Goal: Task Accomplishment & Management: Use online tool/utility

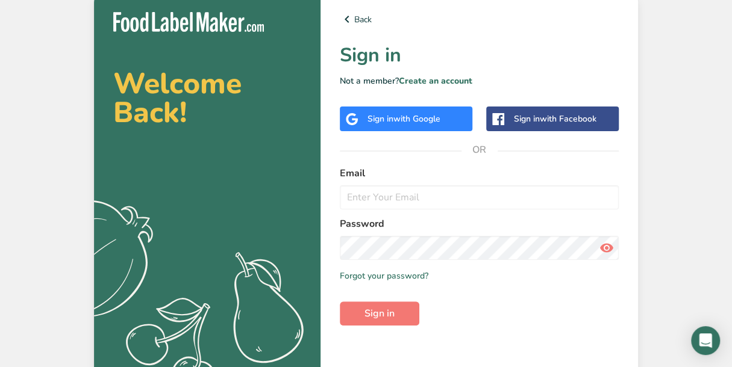
click at [452, 126] on div "Sign in with Google" at bounding box center [406, 119] width 133 height 25
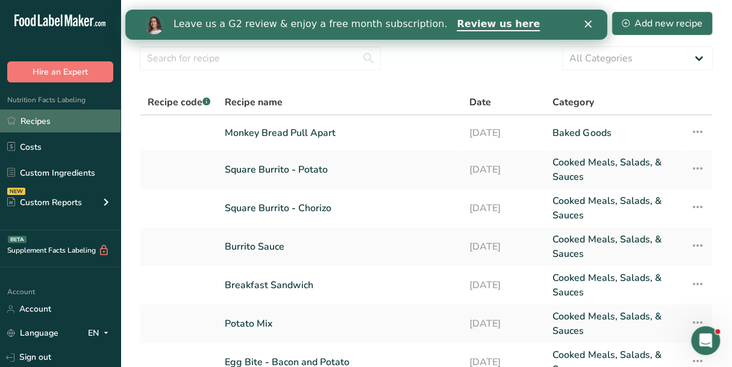
click at [63, 128] on link "Recipes" at bounding box center [60, 121] width 120 height 23
click at [69, 117] on link "Recipes" at bounding box center [60, 121] width 120 height 23
click at [44, 126] on link "Recipes" at bounding box center [60, 121] width 120 height 23
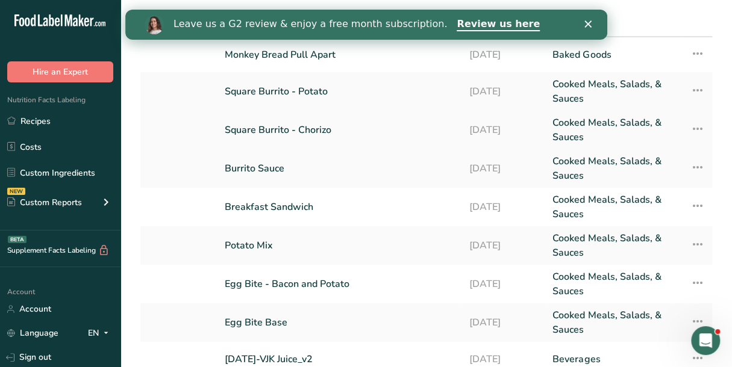
scroll to position [181, 0]
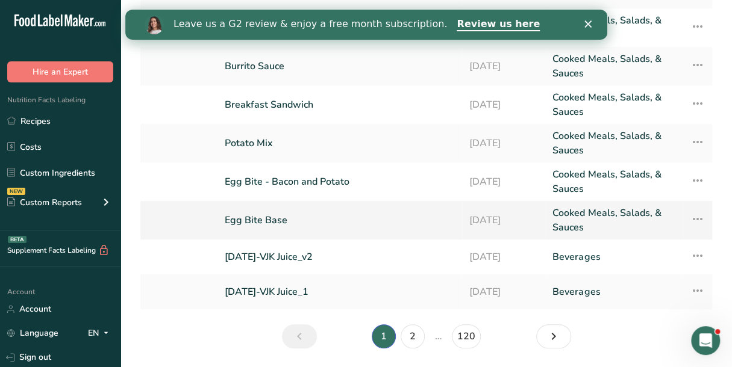
click at [270, 222] on link "Egg Bite Base" at bounding box center [340, 220] width 230 height 29
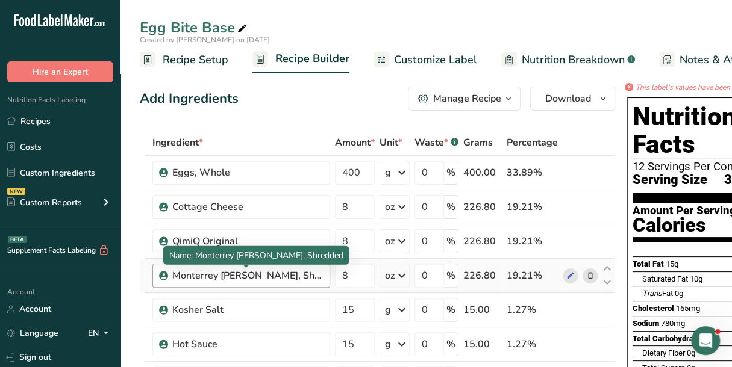
click at [199, 270] on div "Monterrey [PERSON_NAME], Shredded" at bounding box center [247, 276] width 151 height 14
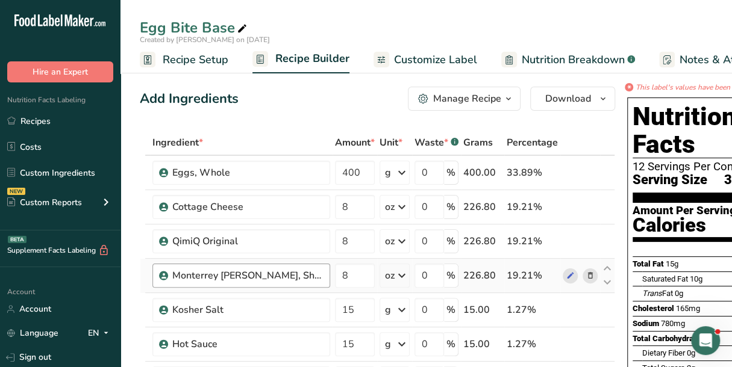
click at [204, 270] on div "Monterrey [PERSON_NAME], Shredded" at bounding box center [247, 276] width 151 height 14
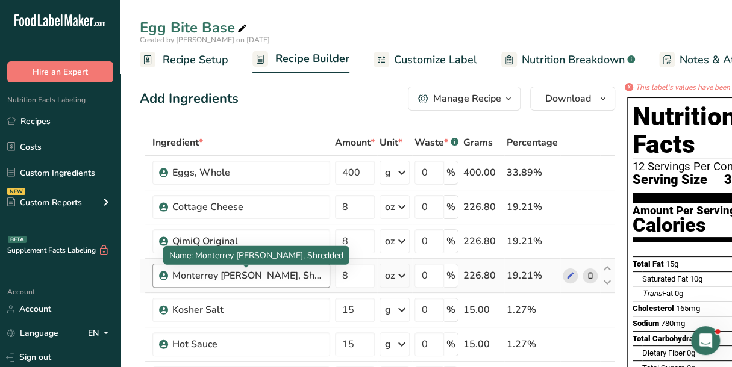
click at [200, 274] on div "Monterrey [PERSON_NAME], Shredded" at bounding box center [247, 276] width 151 height 14
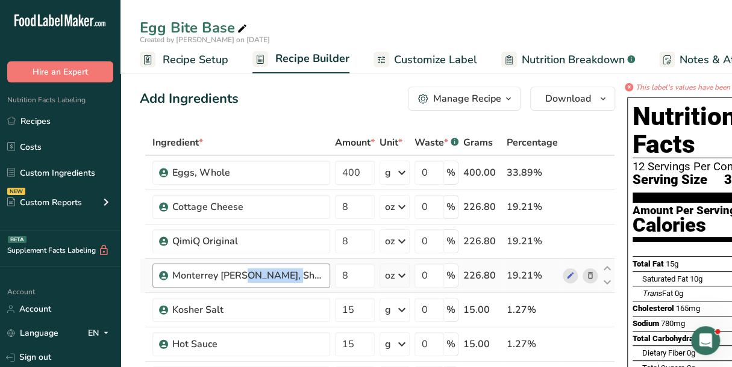
click at [200, 274] on div "Monterrey [PERSON_NAME], Shredded" at bounding box center [247, 276] width 151 height 14
click at [566, 275] on icon at bounding box center [570, 276] width 8 height 13
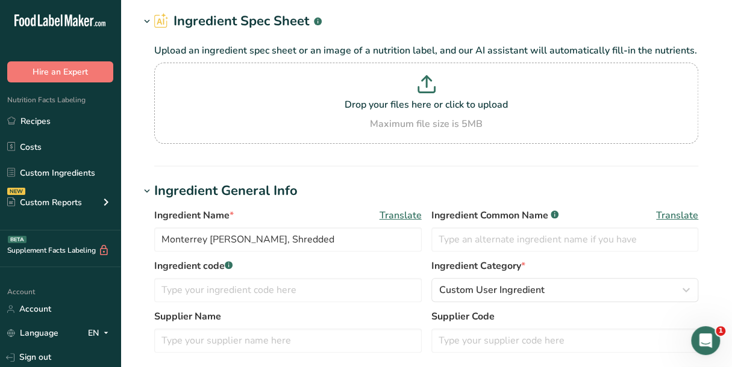
scroll to position [60, 0]
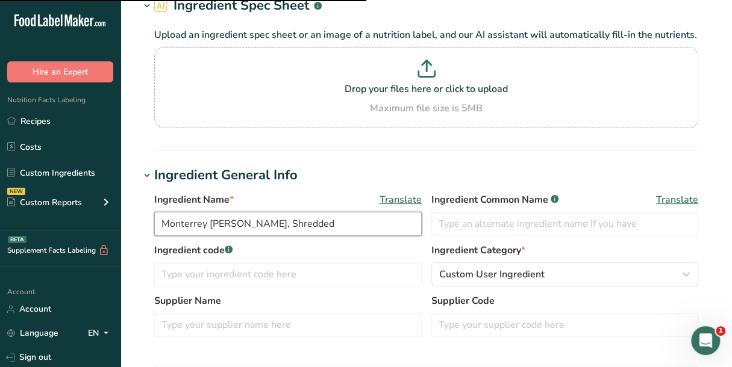
click at [198, 222] on input "Monterrey [PERSON_NAME], Shredded" at bounding box center [287, 224] width 267 height 24
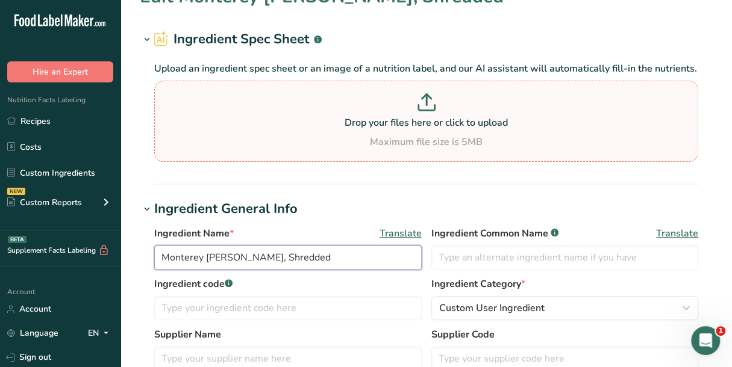
scroll to position [0, 0]
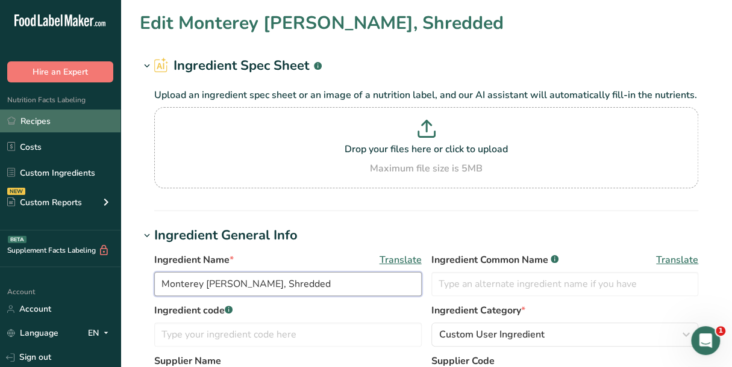
type input "Monterey [PERSON_NAME], Shredded"
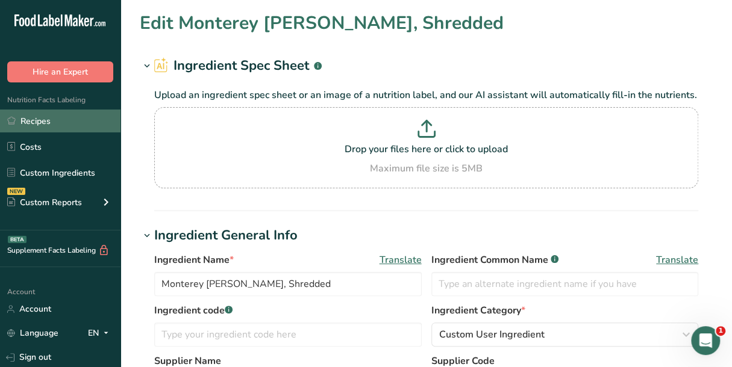
click at [35, 122] on link "Recipes" at bounding box center [60, 121] width 120 height 23
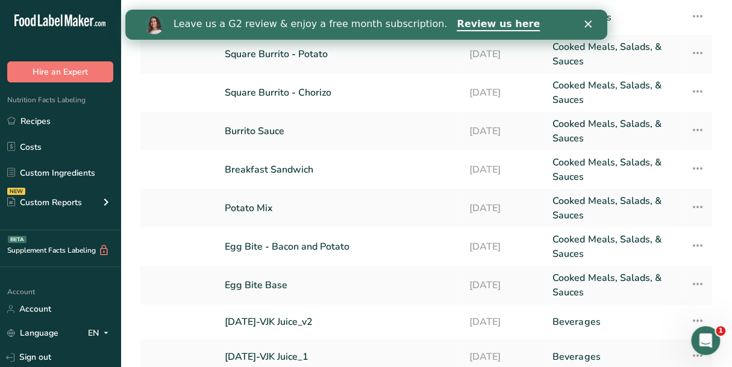
scroll to position [120, 0]
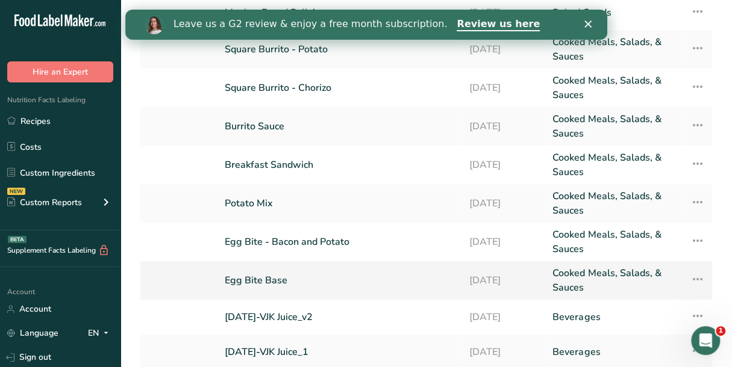
click at [255, 279] on link "Egg Bite Base" at bounding box center [340, 280] width 230 height 29
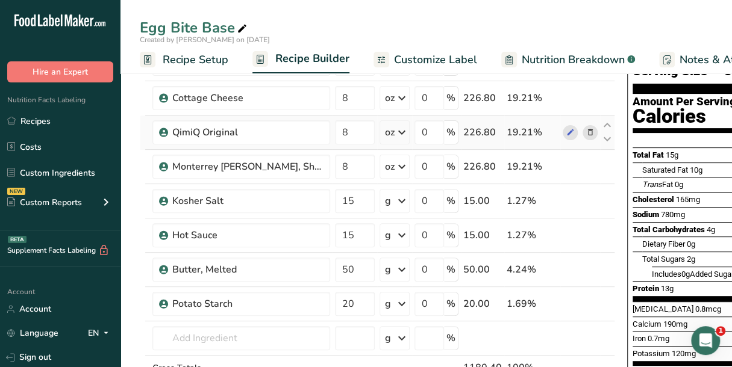
scroll to position [120, 0]
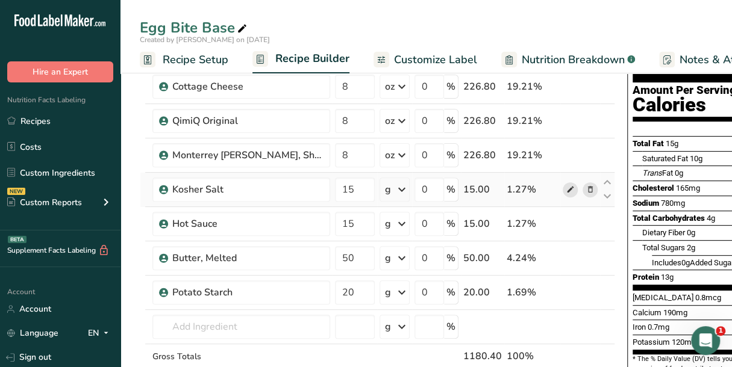
click at [566, 191] on icon at bounding box center [570, 190] width 8 height 13
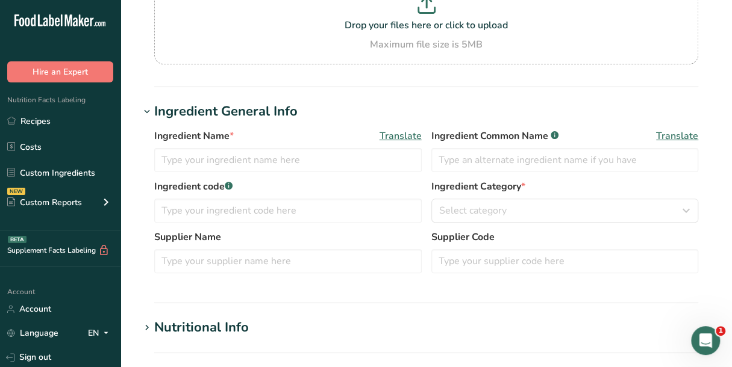
type input "Kosher Salt"
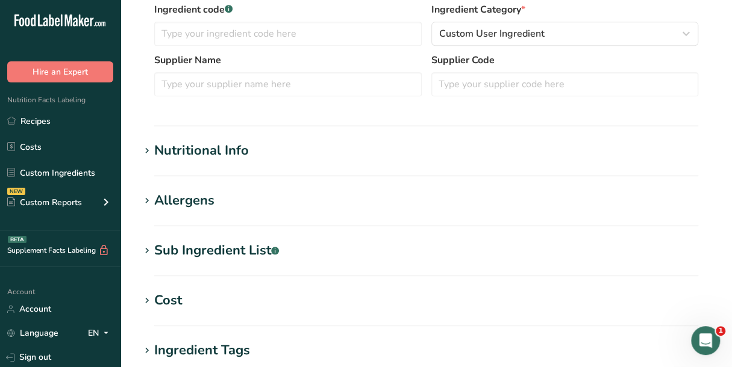
scroll to position [542, 0]
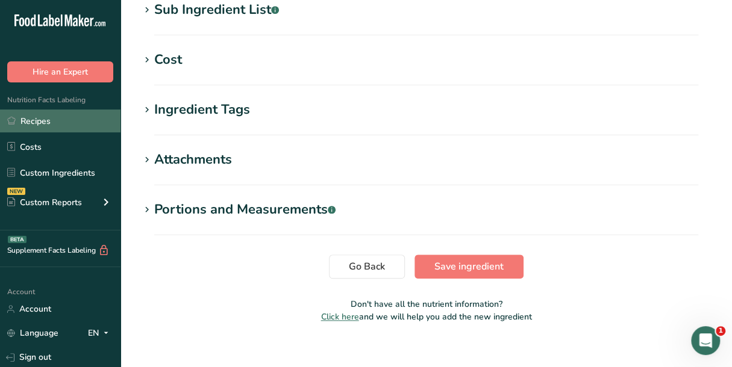
click at [67, 112] on link "Recipes" at bounding box center [60, 121] width 120 height 23
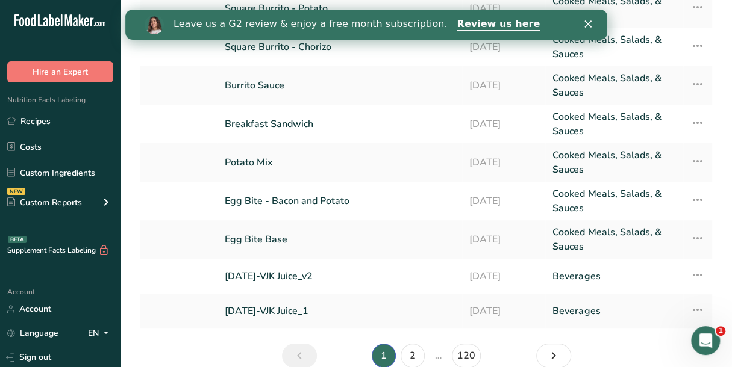
scroll to position [219, 0]
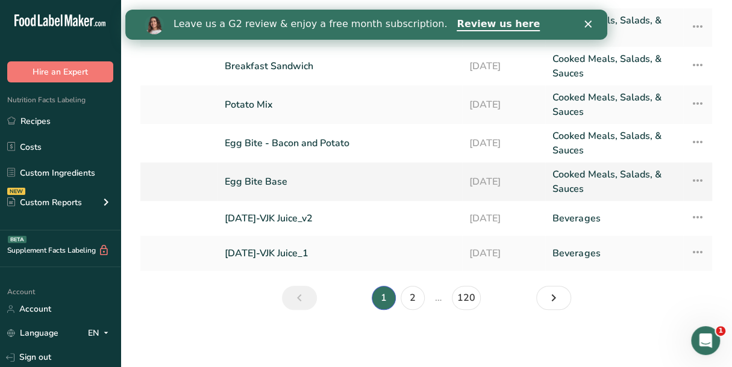
click at [250, 175] on link "Egg Bite Base" at bounding box center [340, 181] width 230 height 29
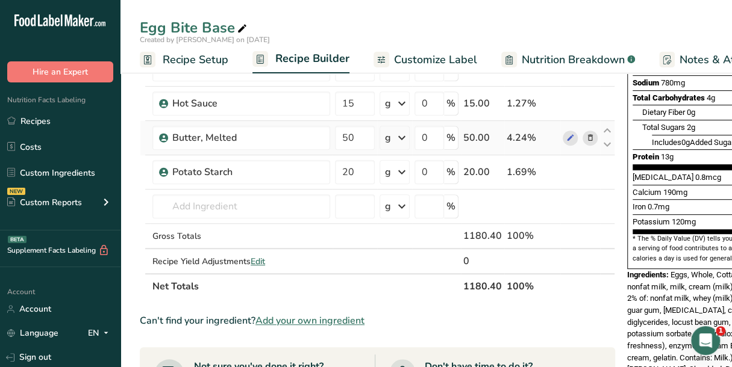
scroll to position [60, 0]
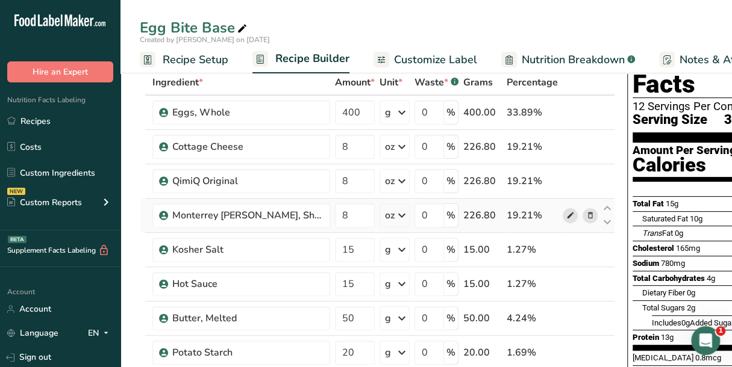
click at [566, 217] on icon at bounding box center [570, 216] width 8 height 13
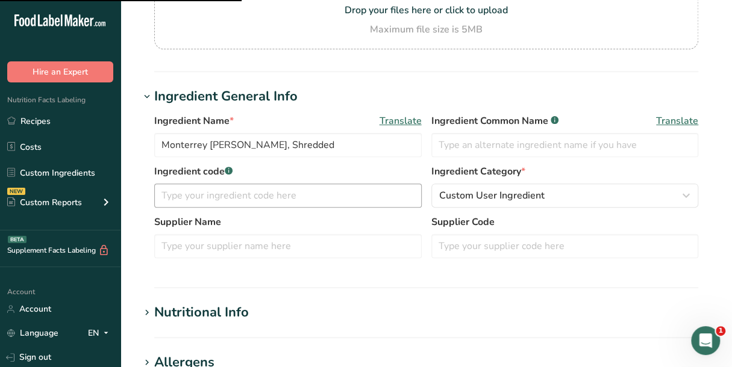
scroll to position [120, 0]
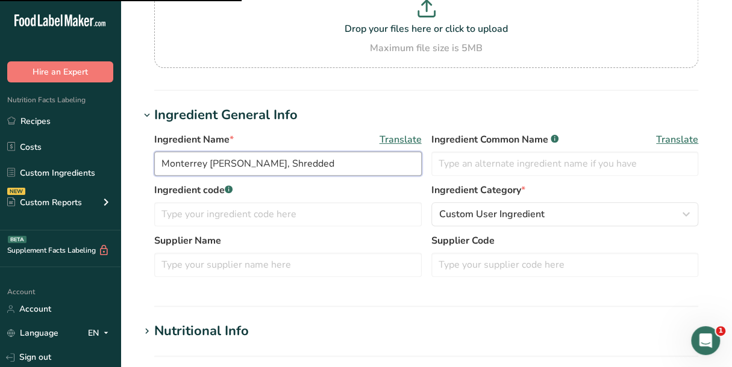
click at [189, 162] on input "Monterrey [PERSON_NAME], Shredded" at bounding box center [287, 164] width 267 height 24
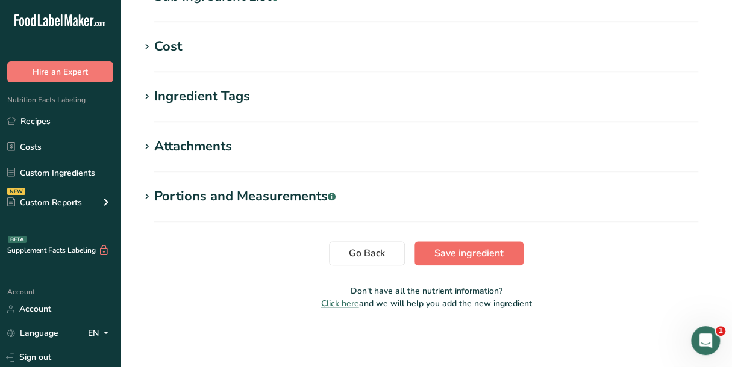
type input "Monterey [PERSON_NAME], Shredded"
click at [474, 249] on span "Save ingredient" at bounding box center [468, 253] width 69 height 14
